Goal: Transaction & Acquisition: Purchase product/service

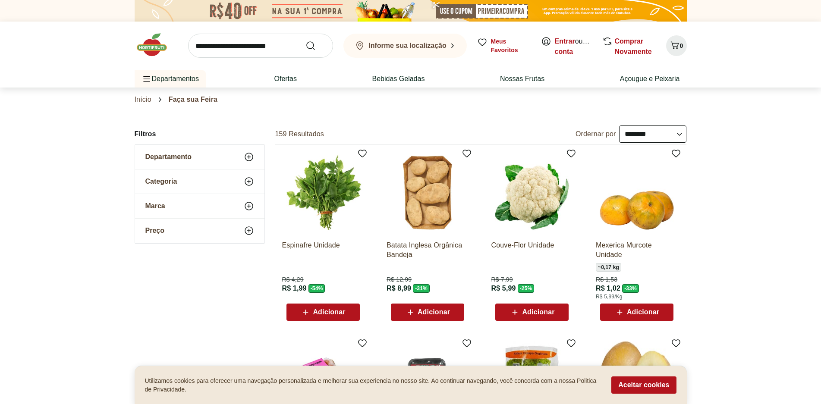
select select "**********"
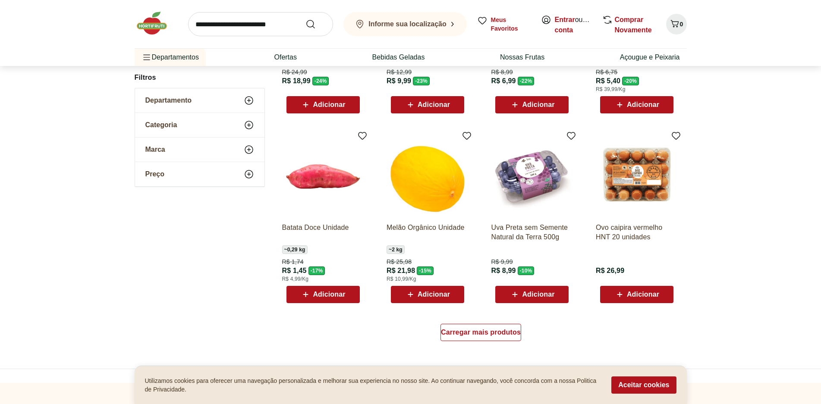
scroll to position [432, 0]
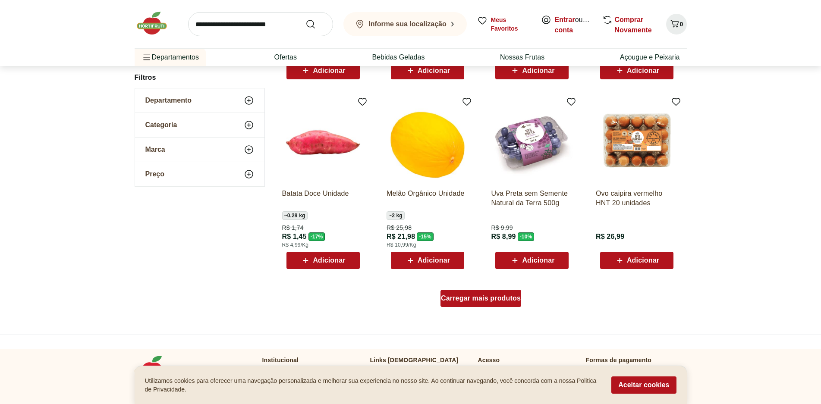
click at [481, 295] on span "Carregar mais produtos" at bounding box center [481, 298] width 80 height 7
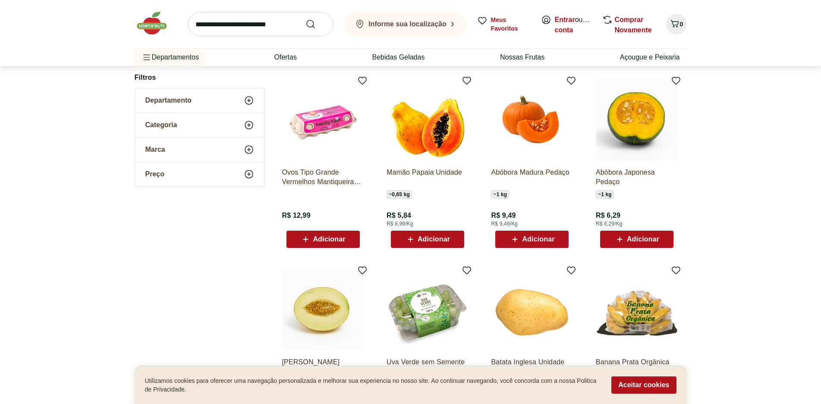
scroll to position [647, 0]
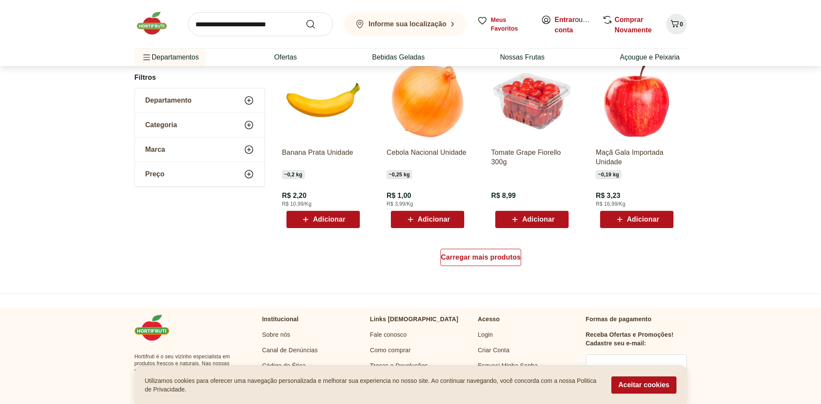
scroll to position [518, 0]
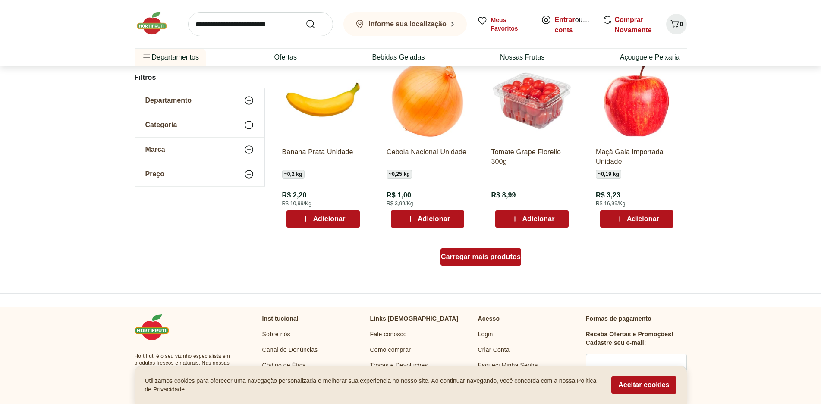
click at [480, 261] on div "Carregar mais produtos" at bounding box center [481, 257] width 81 height 17
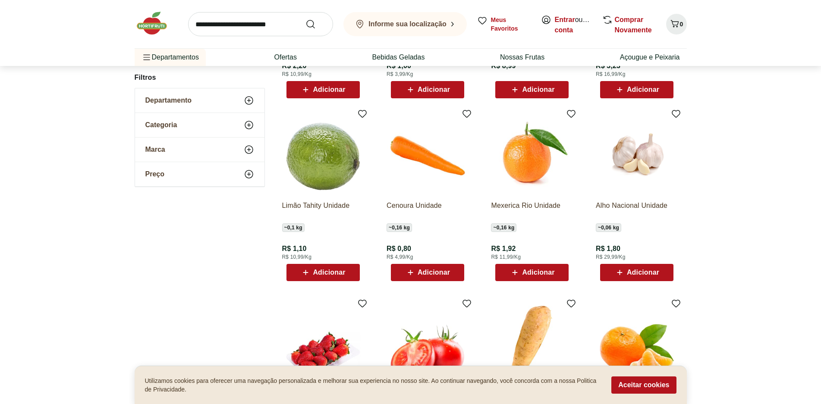
scroll to position [734, 0]
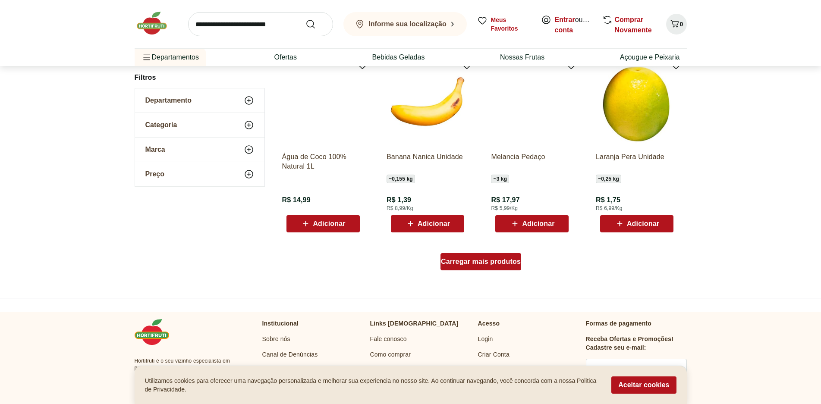
scroll to position [516, 0]
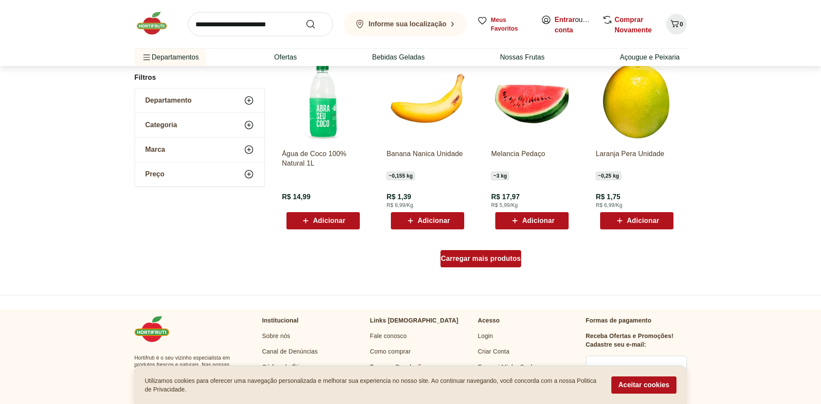
click at [480, 261] on span "Carregar mais produtos" at bounding box center [481, 259] width 80 height 7
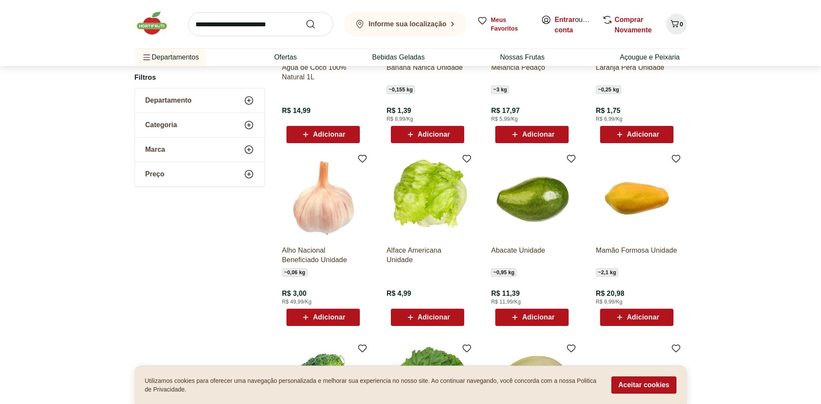
scroll to position [732, 0]
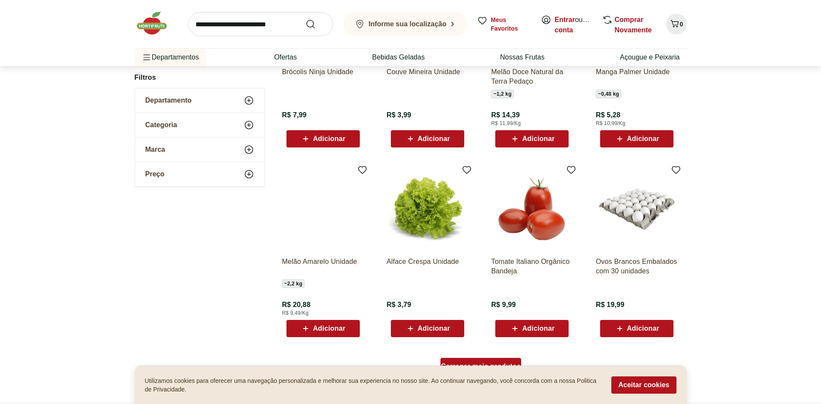
scroll to position [428, 0]
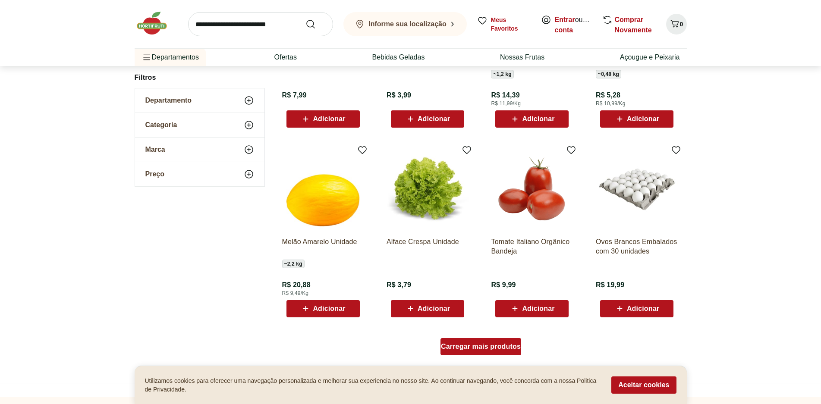
click at [479, 345] on span "Carregar mais produtos" at bounding box center [481, 347] width 80 height 7
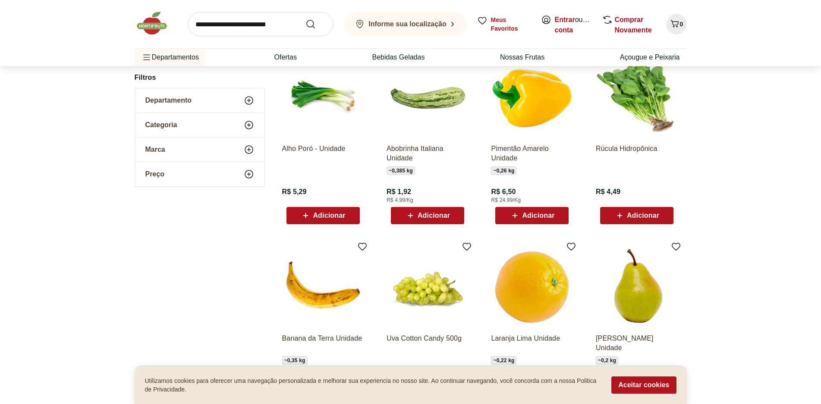
scroll to position [730, 0]
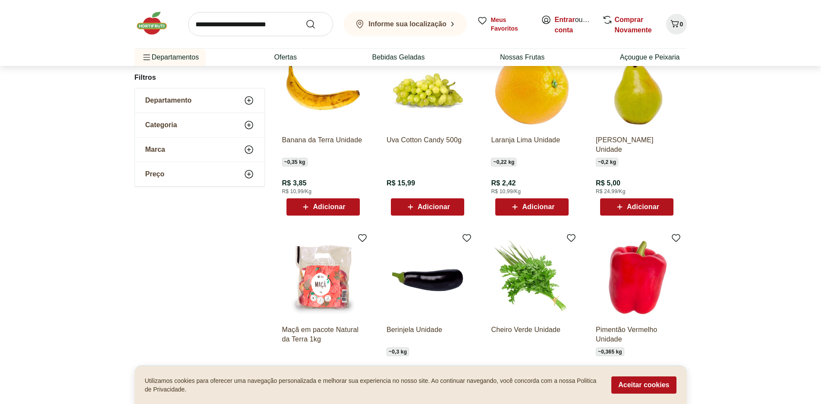
scroll to position [426, 0]
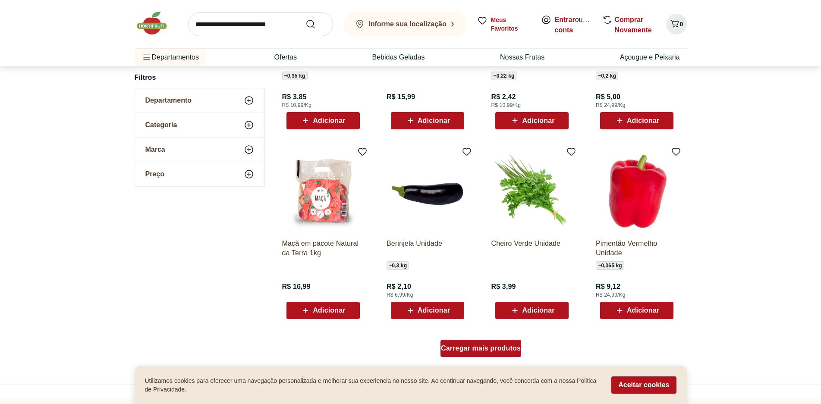
click at [480, 343] on div "Carregar mais produtos" at bounding box center [481, 348] width 81 height 17
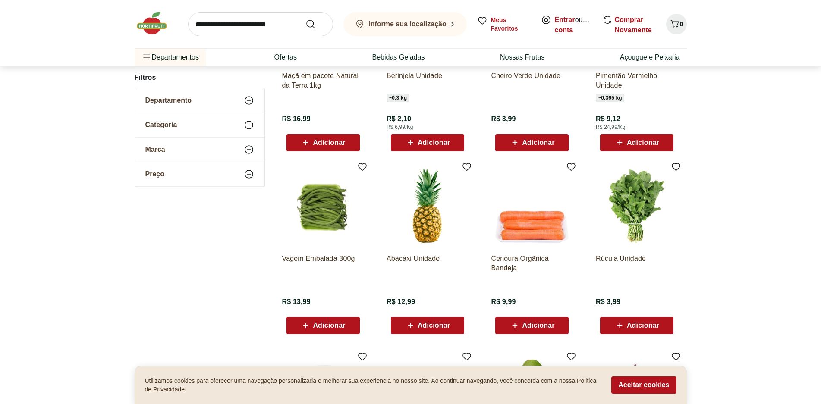
scroll to position [599, 0]
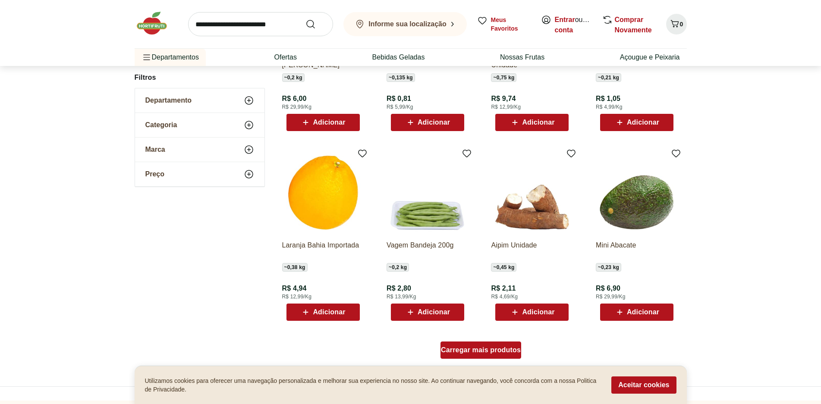
scroll to position [468, 0]
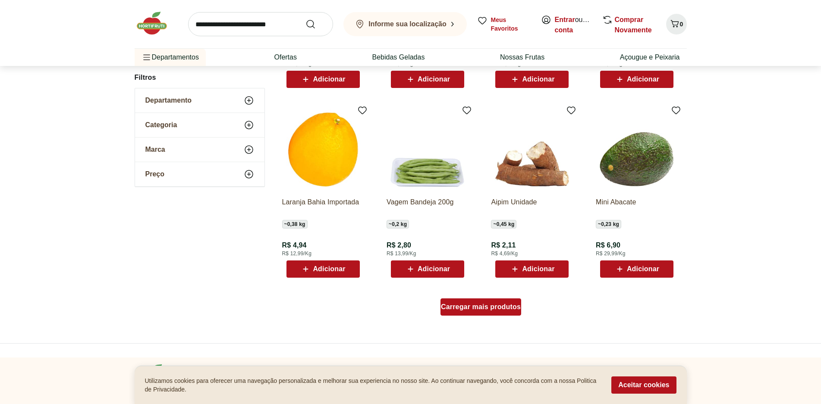
click at [487, 311] on div "Carregar mais produtos" at bounding box center [481, 307] width 81 height 17
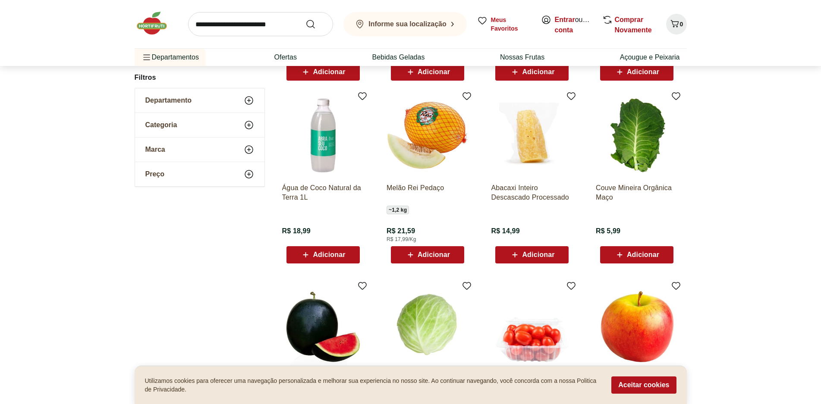
scroll to position [684, 0]
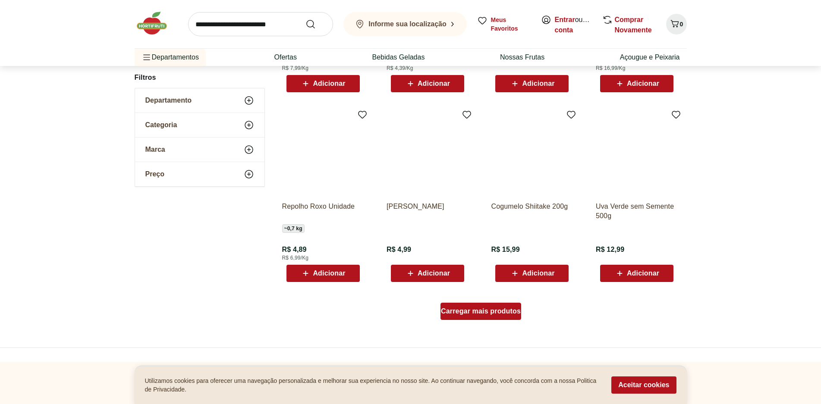
scroll to position [466, 0]
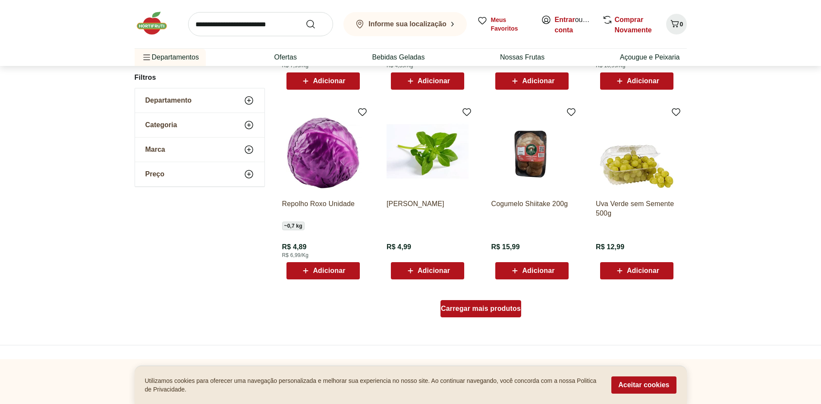
click at [487, 311] on span "Carregar mais produtos" at bounding box center [481, 309] width 80 height 7
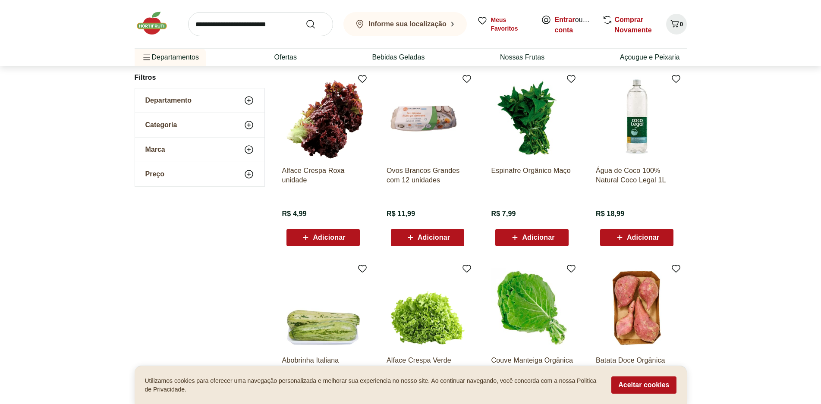
scroll to position [725, 0]
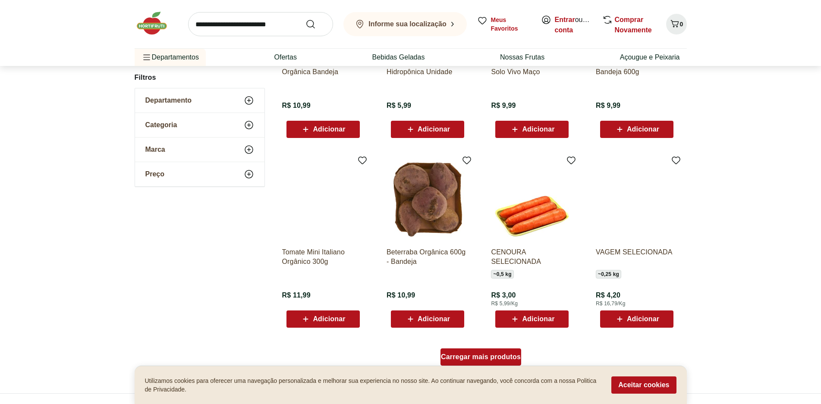
scroll to position [421, 0]
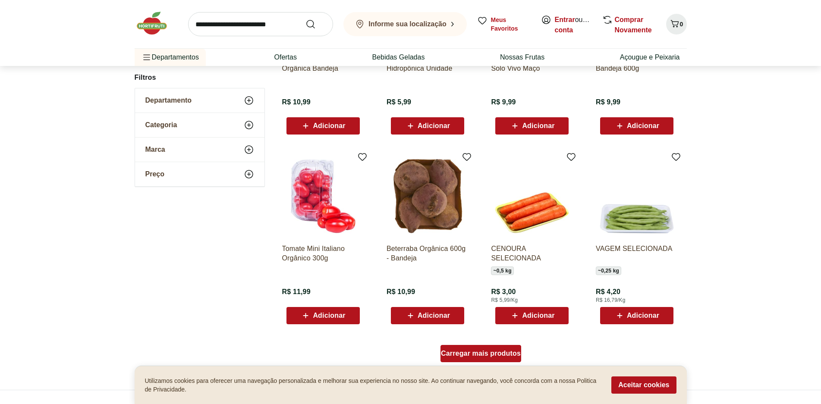
click at [482, 350] on span "Carregar mais produtos" at bounding box center [481, 353] width 80 height 7
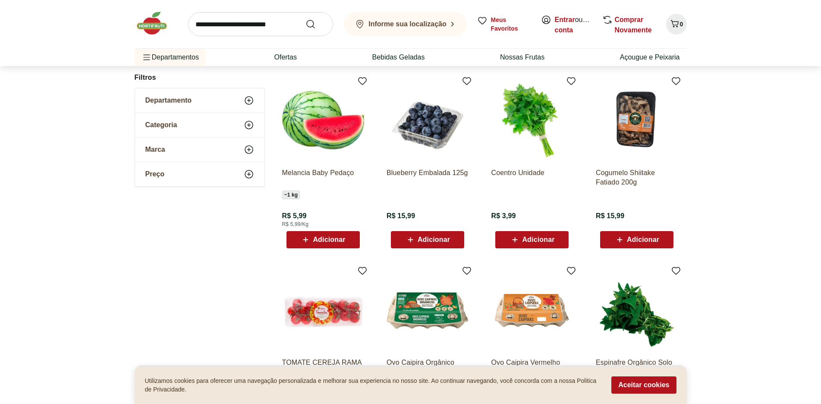
scroll to position [723, 0]
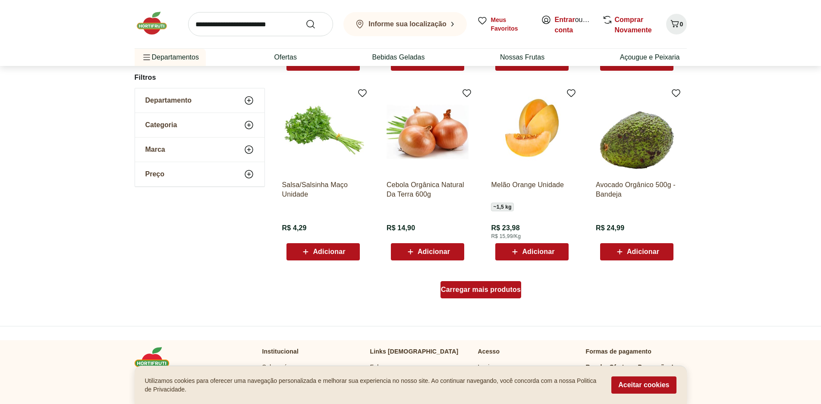
scroll to position [506, 0]
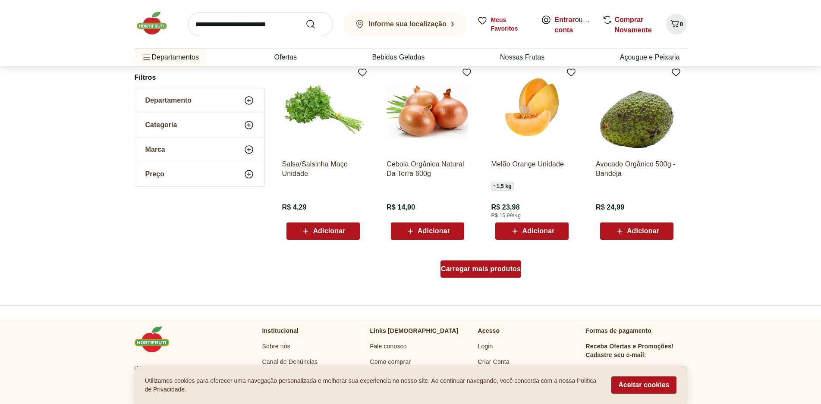
click at [481, 270] on span "Carregar mais produtos" at bounding box center [481, 269] width 80 height 7
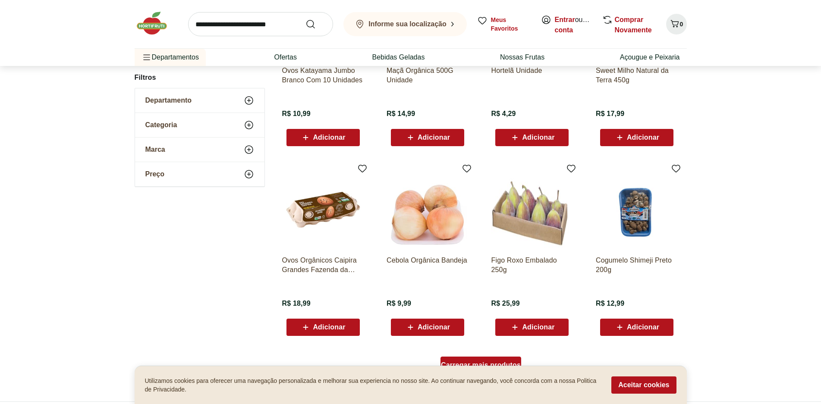
scroll to position [418, 0]
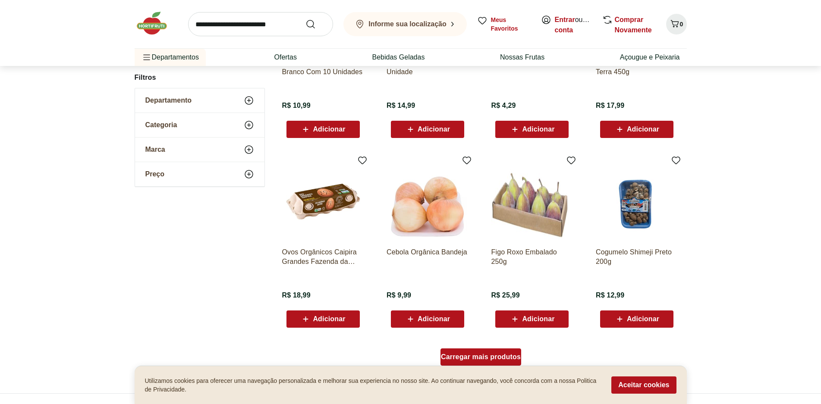
click at [474, 354] on span "Carregar mais produtos" at bounding box center [481, 357] width 80 height 7
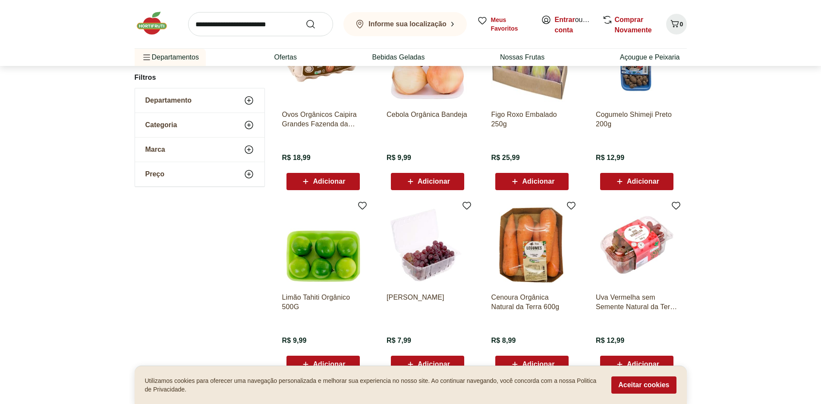
scroll to position [590, 0]
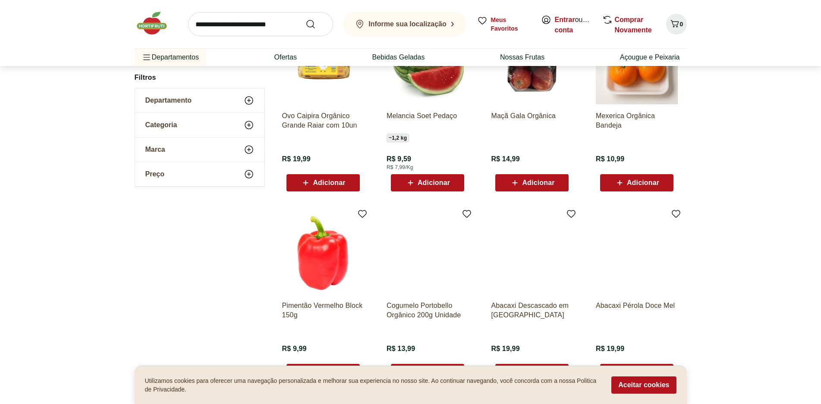
scroll to position [416, 0]
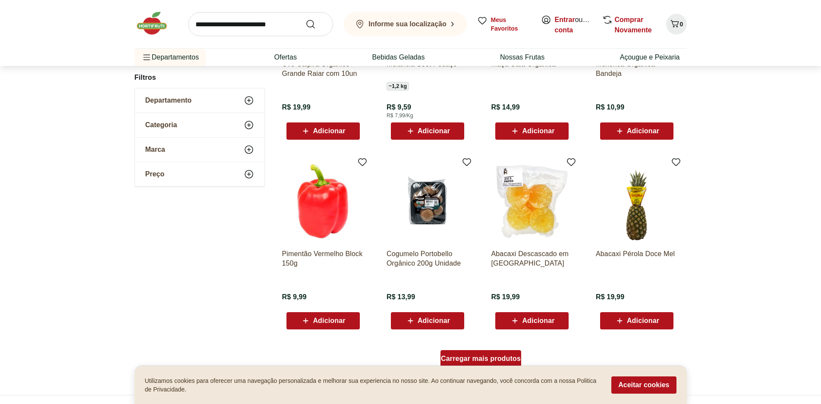
click at [483, 356] on span "Carregar mais produtos" at bounding box center [481, 359] width 80 height 7
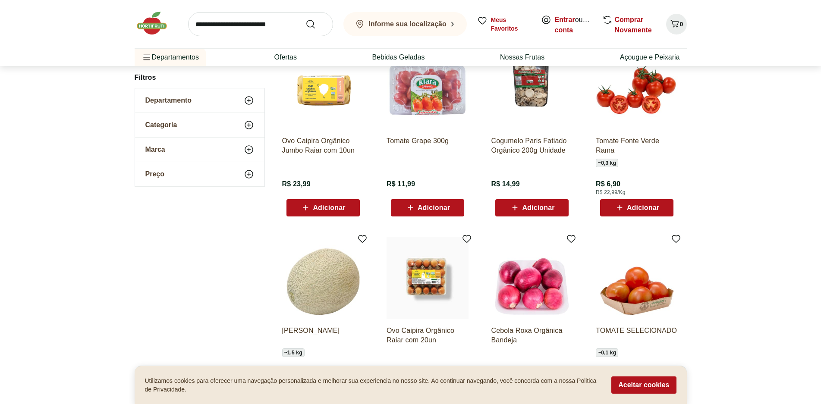
scroll to position [718, 0]
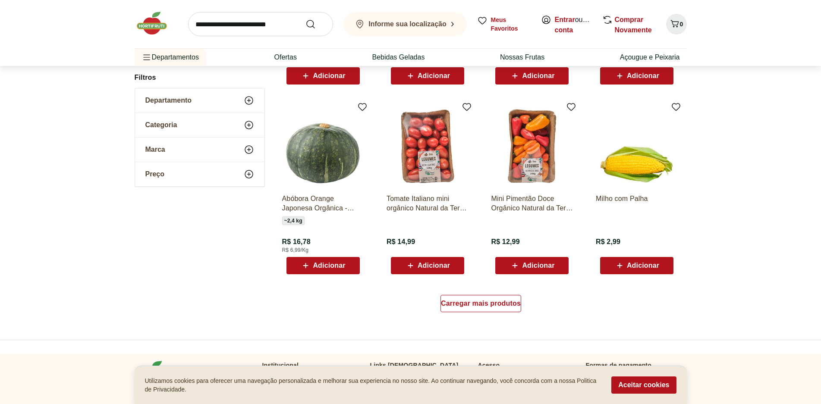
scroll to position [501, 0]
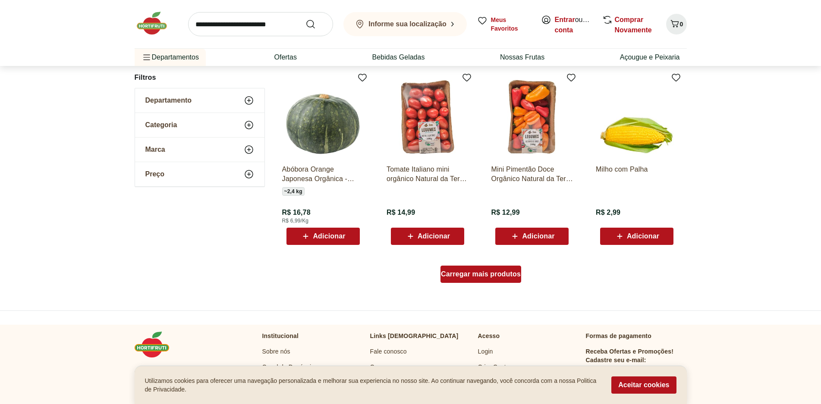
click at [497, 279] on div "Carregar mais produtos" at bounding box center [481, 274] width 81 height 17
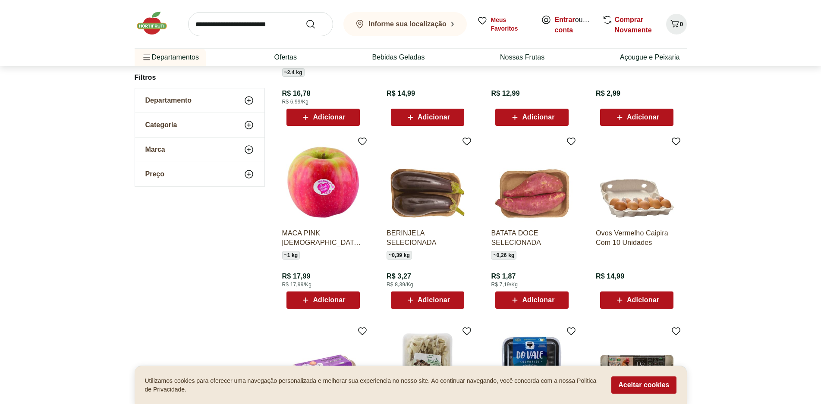
scroll to position [630, 0]
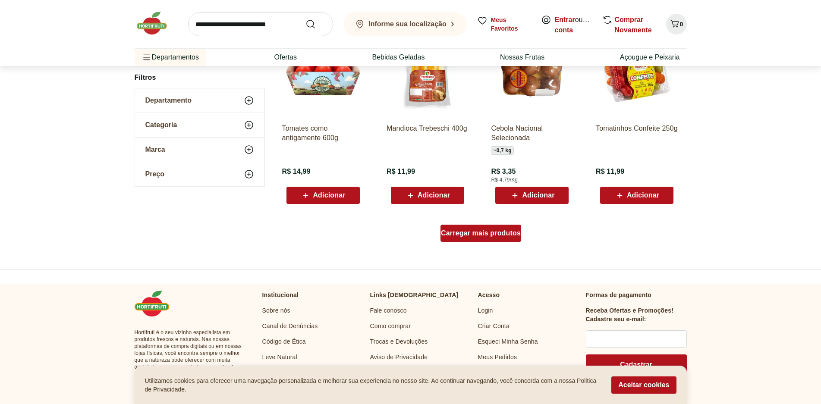
scroll to position [542, 0]
click at [499, 228] on div "Carregar mais produtos" at bounding box center [481, 232] width 81 height 17
